Goal: Task Accomplishment & Management: Manage account settings

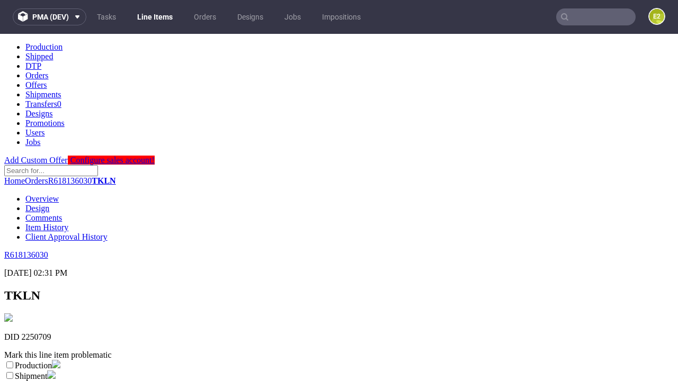
scroll to position [186, 0]
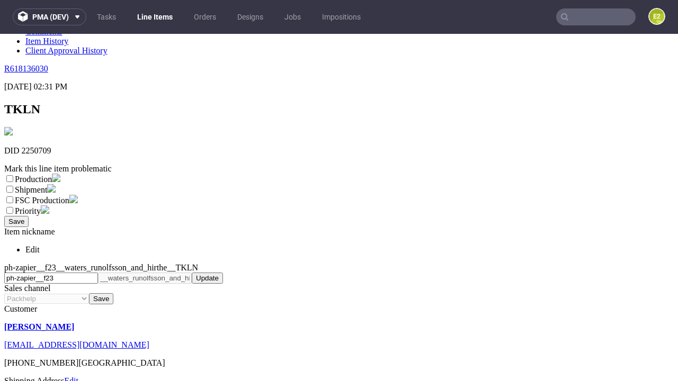
select select "dtp_ca_needed"
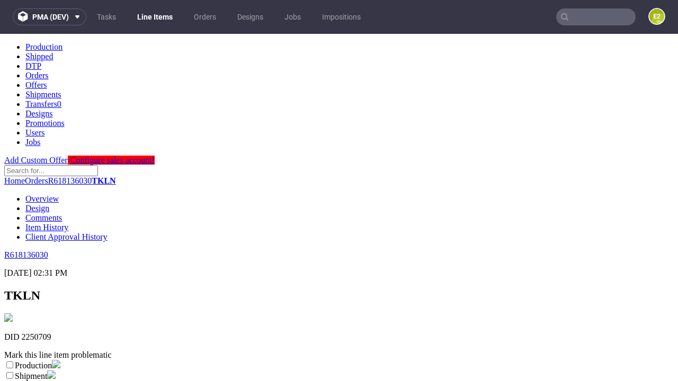
scroll to position [0, 0]
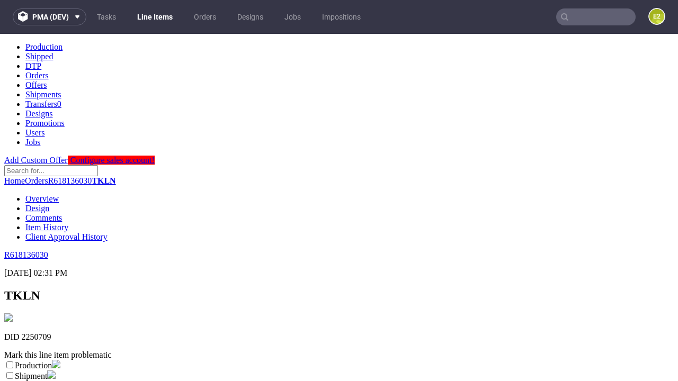
checkbox input "true"
